Goal: Contribute content: Add original content to the website for others to see

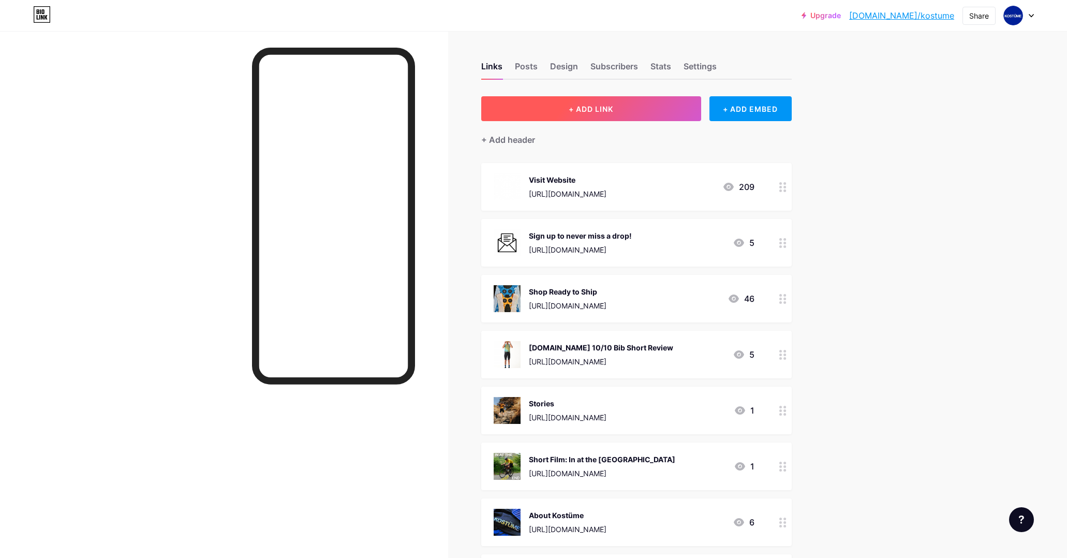
click at [600, 105] on span "+ ADD LINK" at bounding box center [591, 109] width 45 height 9
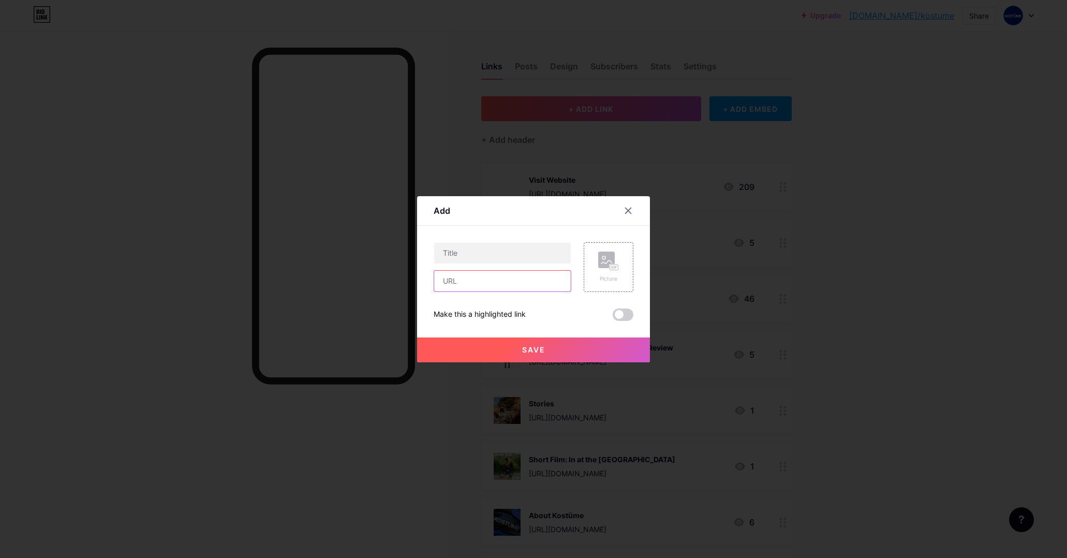
click at [483, 281] on input "text" at bounding box center [502, 281] width 137 height 21
paste input "[URL][DOMAIN_NAME]"
type input "[URL][DOMAIN_NAME]"
click at [478, 254] on input "text" at bounding box center [502, 253] width 137 height 21
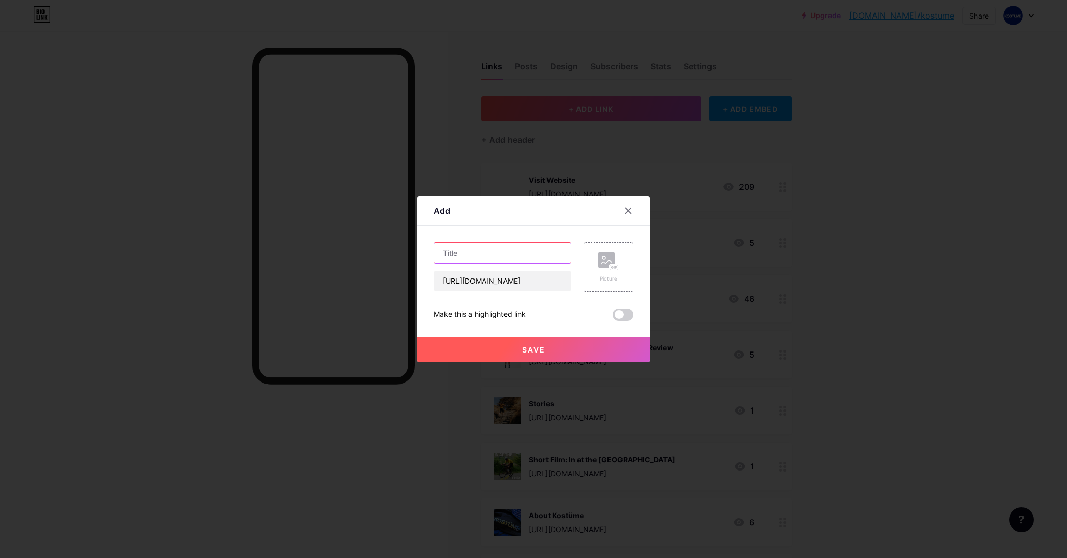
scroll to position [0, 0]
type input "Video Submissions"
click at [623, 315] on span at bounding box center [623, 314] width 21 height 12
click at [613, 317] on input "checkbox" at bounding box center [613, 317] width 0 height 0
click at [615, 264] on rect at bounding box center [614, 266] width 8 height 5
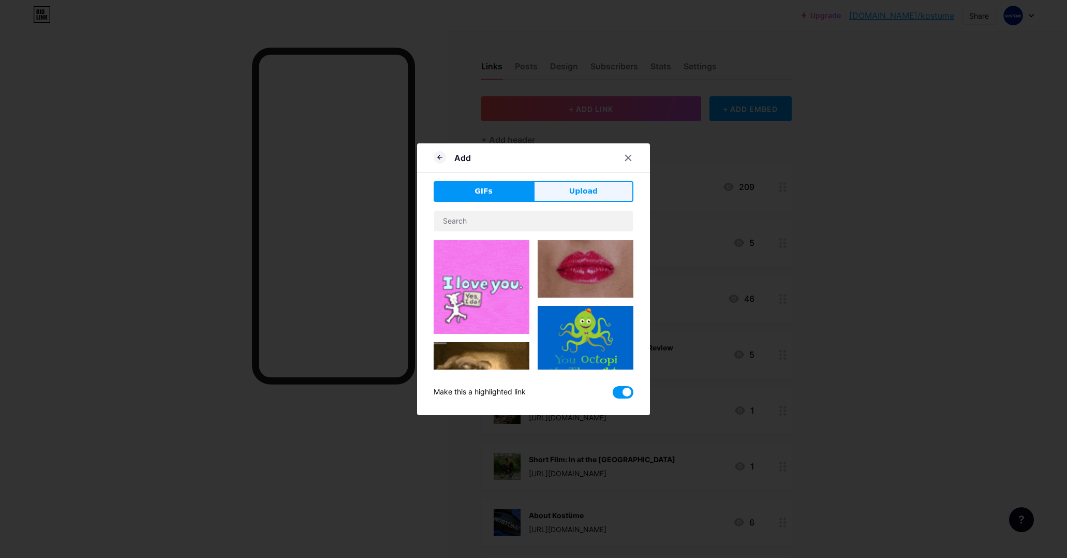
click at [582, 191] on span "Upload" at bounding box center [583, 191] width 28 height 11
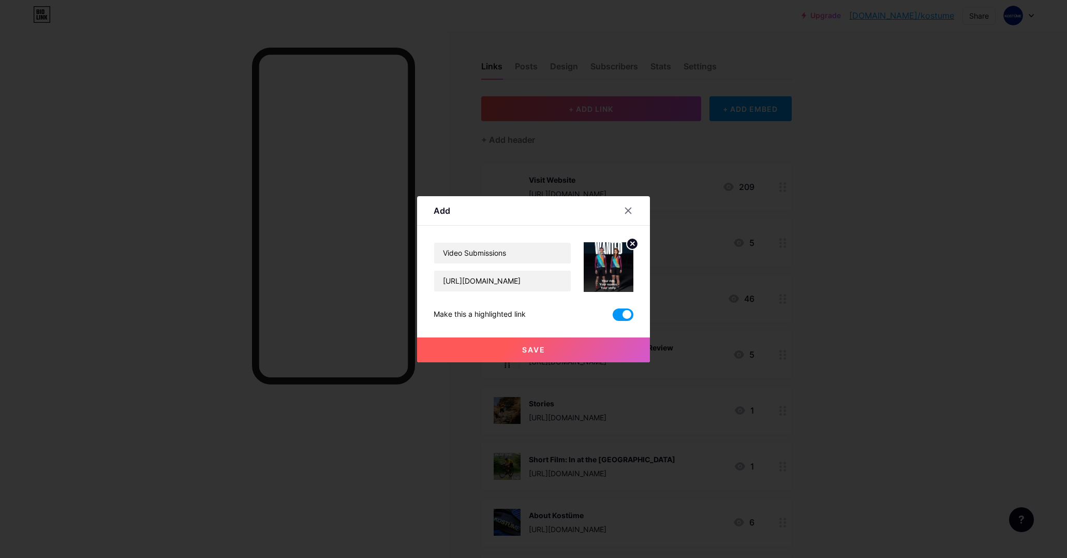
click at [618, 273] on img at bounding box center [609, 267] width 50 height 50
click at [616, 277] on img at bounding box center [609, 267] width 50 height 50
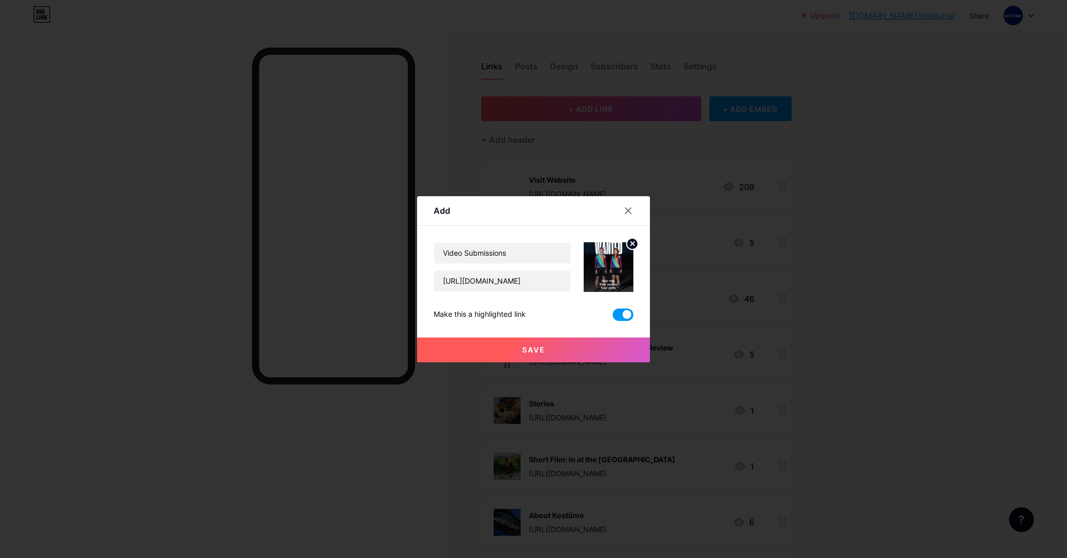
click at [607, 254] on img at bounding box center [609, 267] width 50 height 50
click at [543, 353] on span "Save" at bounding box center [533, 349] width 23 height 9
